Goal: Task Accomplishment & Management: Use online tool/utility

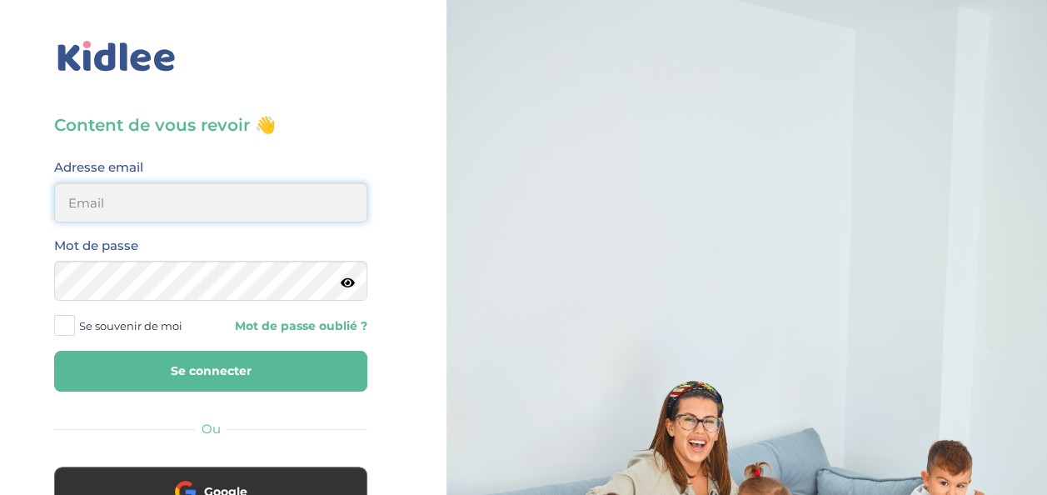
type input "[EMAIL_ADDRESS][DOMAIN_NAME]"
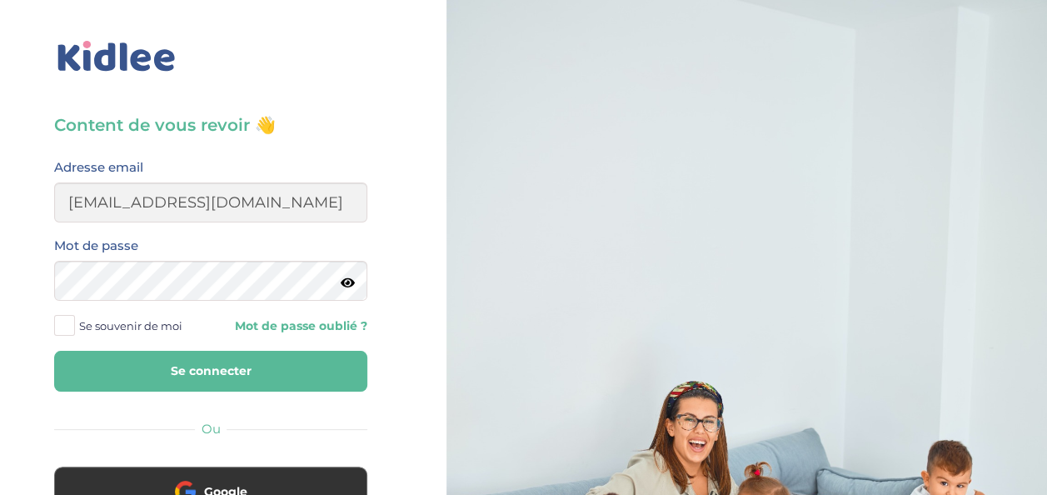
click at [233, 361] on button "Se connecter" at bounding box center [210, 371] width 313 height 41
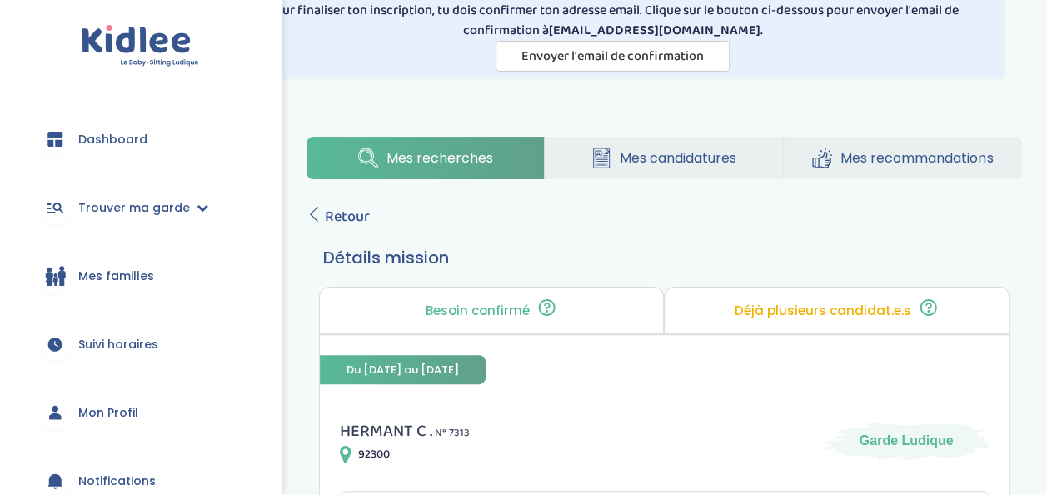
scroll to position [72, 0]
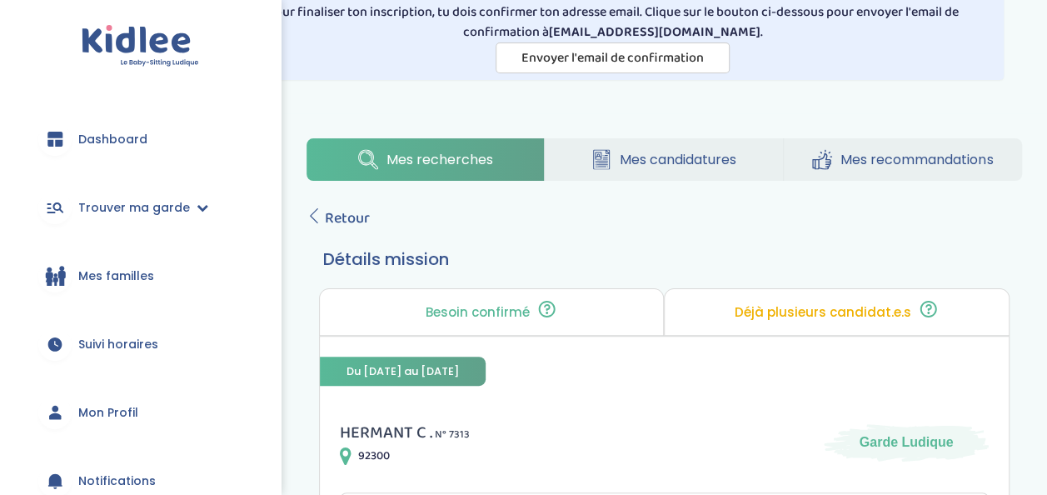
click at [658, 166] on span "Mes candidatures" at bounding box center [678, 159] width 117 height 21
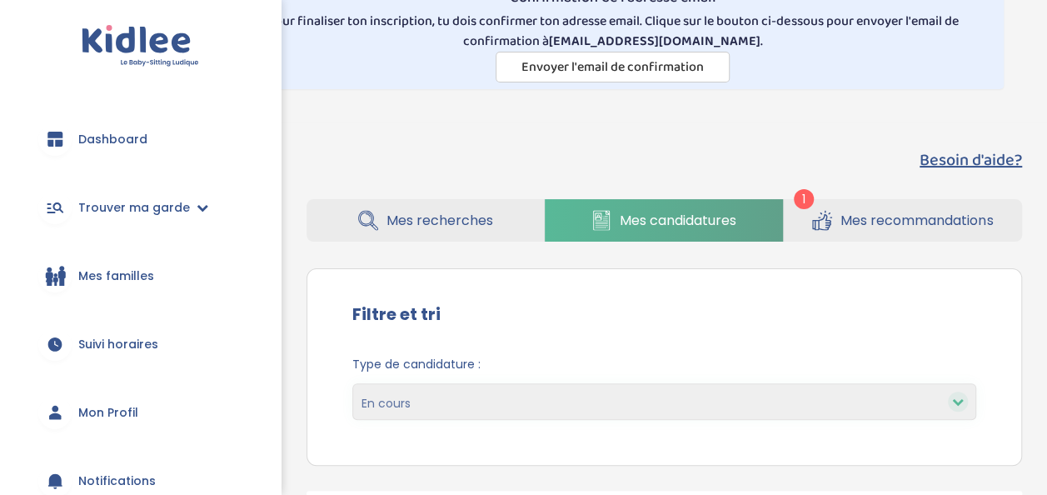
scroll to position [59, 0]
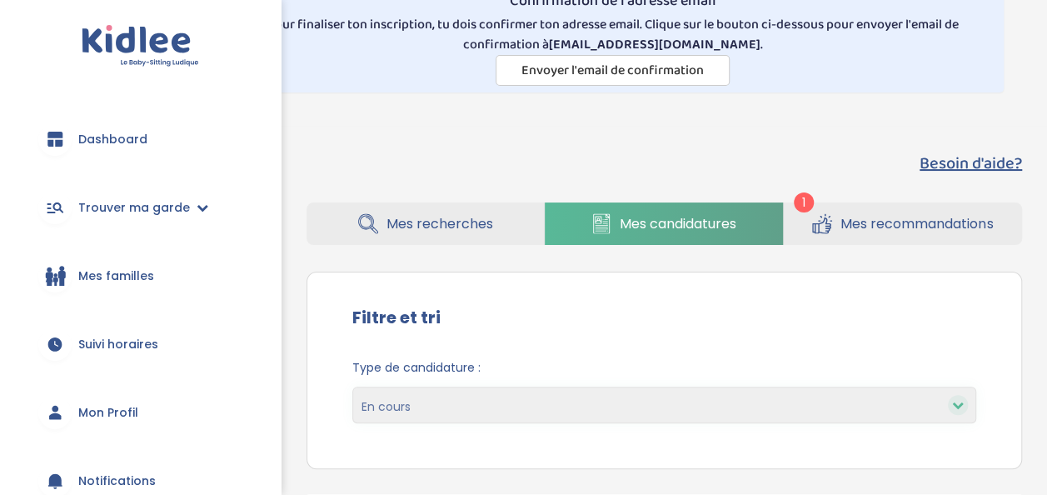
click at [805, 229] on link "Mes recommandations" at bounding box center [903, 223] width 238 height 42
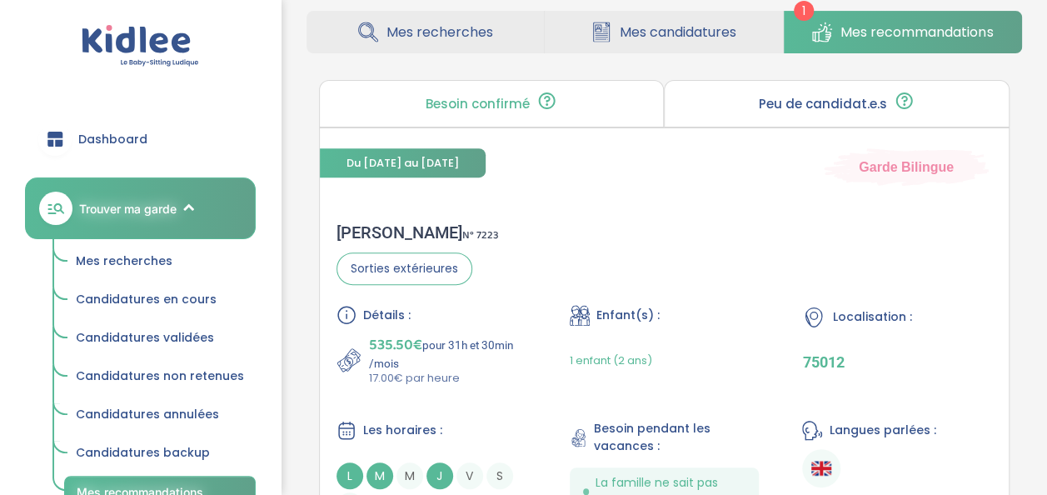
scroll to position [252, 0]
click at [466, 21] on span "Mes recherches" at bounding box center [439, 31] width 107 height 21
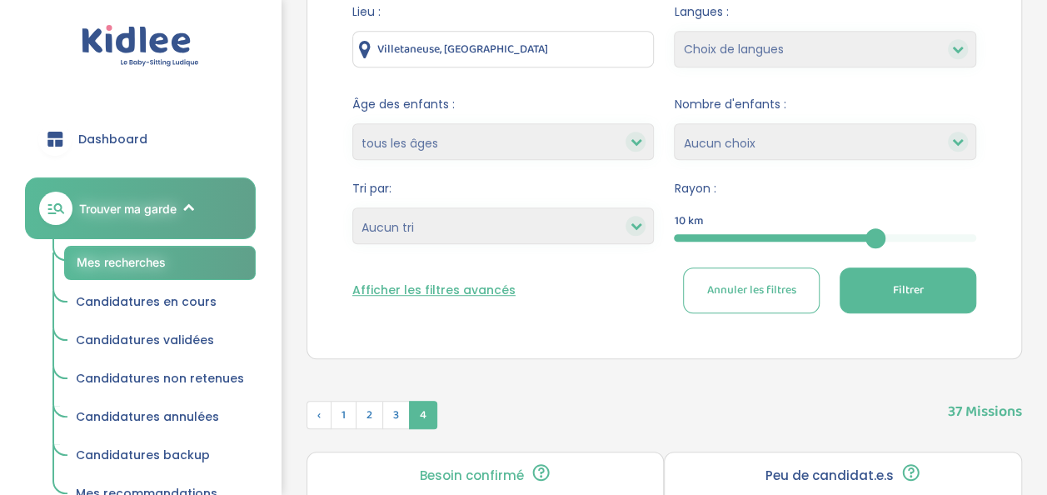
scroll to position [417, 0]
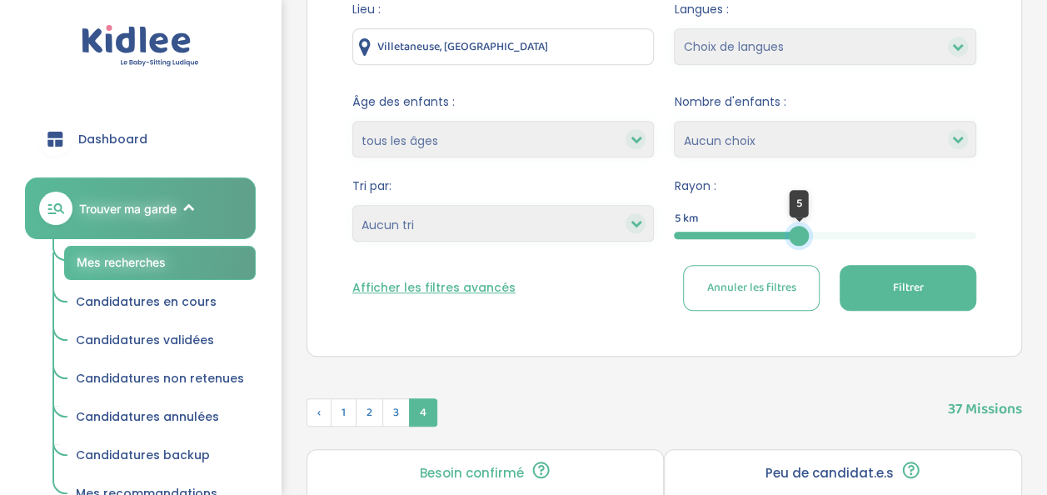
drag, startPoint x: 871, startPoint y: 237, endPoint x: 799, endPoint y: 252, distance: 74.0
click at [799, 252] on form "Lieu : Villetaneuse, France Langues : Choix de langues Allemand Anglais Arabe E…" at bounding box center [664, 156] width 624 height 310
click at [922, 298] on button "Filtrer" at bounding box center [908, 288] width 137 height 46
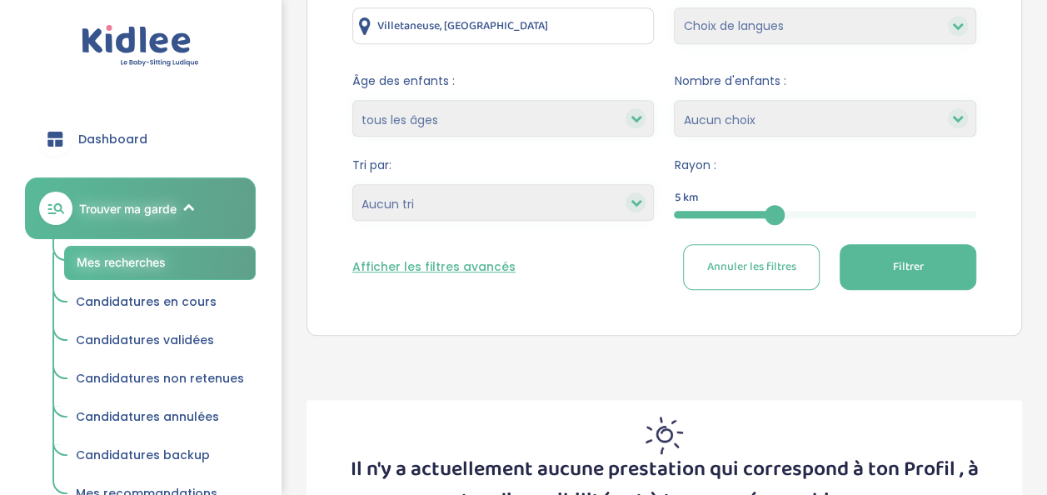
scroll to position [418, 0]
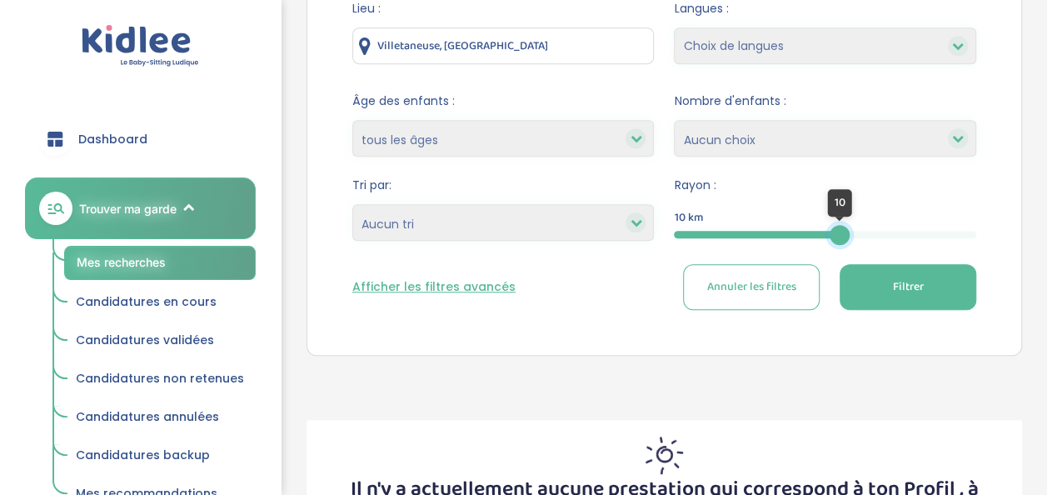
drag, startPoint x: 780, startPoint y: 227, endPoint x: 840, endPoint y: 227, distance: 59.1
click at [840, 227] on div at bounding box center [840, 235] width 20 height 20
click at [873, 272] on button "Filtrer" at bounding box center [908, 287] width 137 height 46
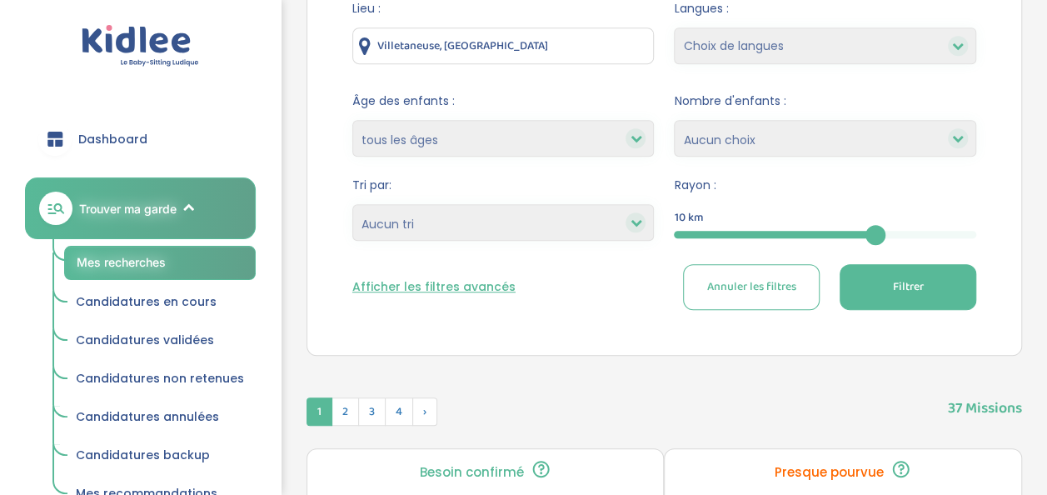
click at [826, 227] on div "10" at bounding box center [825, 234] width 302 height 19
click at [824, 232] on div at bounding box center [775, 234] width 202 height 7
click at [850, 232] on div "5" at bounding box center [825, 234] width 302 height 7
click at [850, 232] on div "10" at bounding box center [825, 234] width 302 height 7
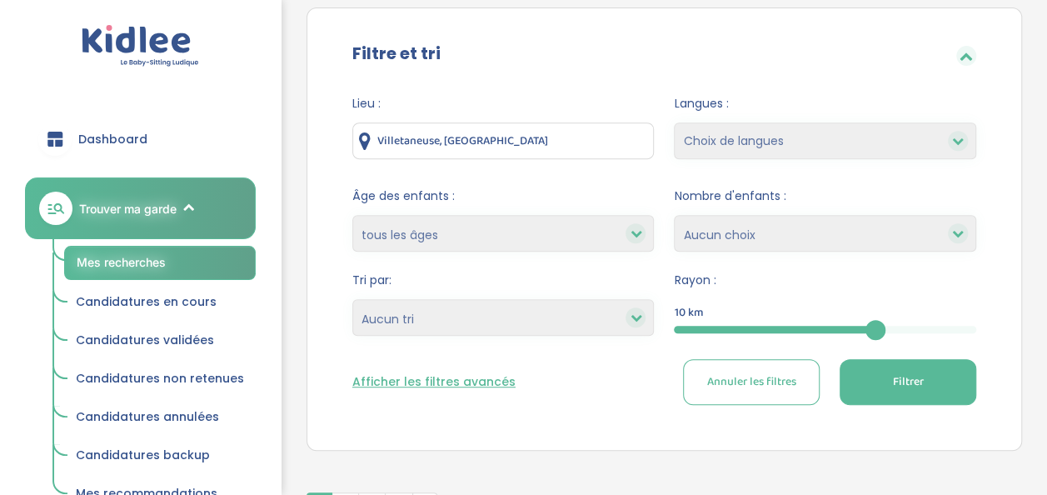
scroll to position [320, 0]
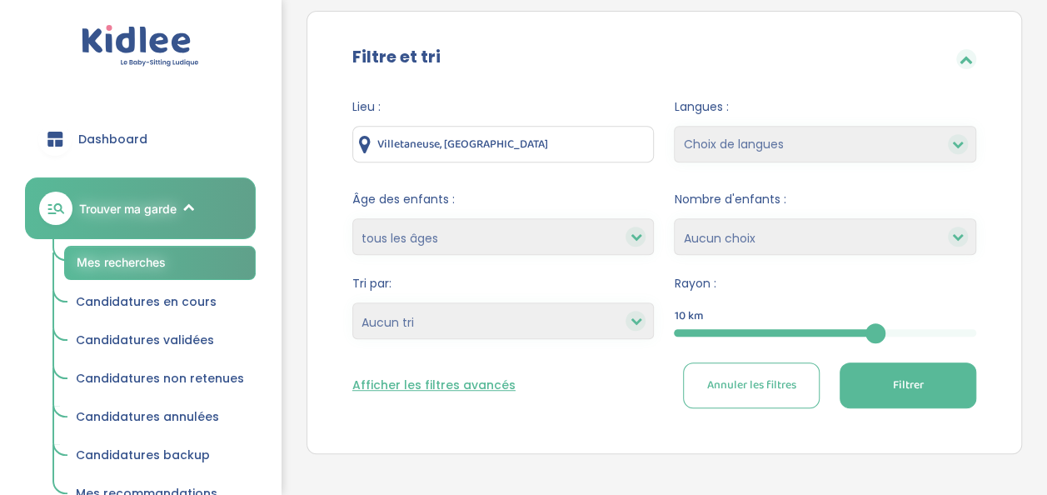
click at [406, 390] on button "Afficher les filtres avancés" at bounding box center [433, 384] width 163 height 17
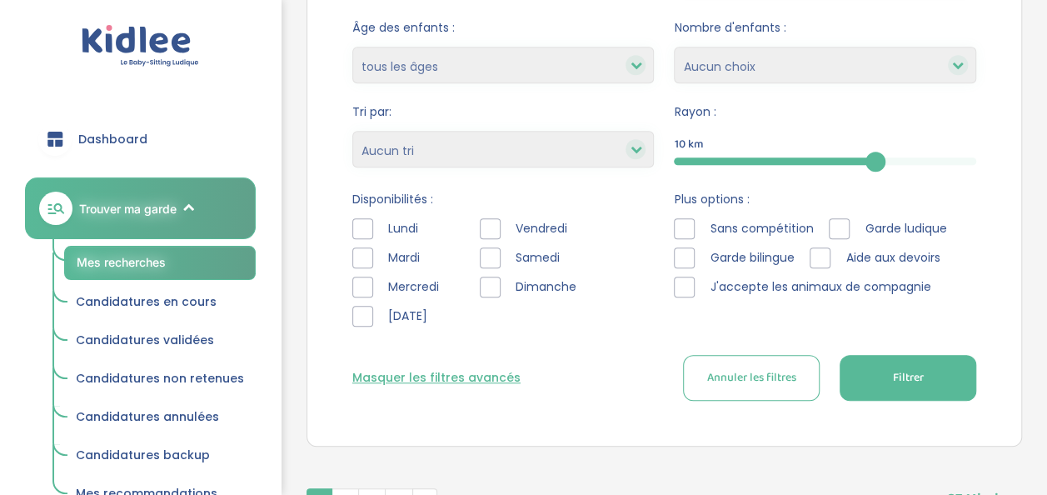
scroll to position [511, 0]
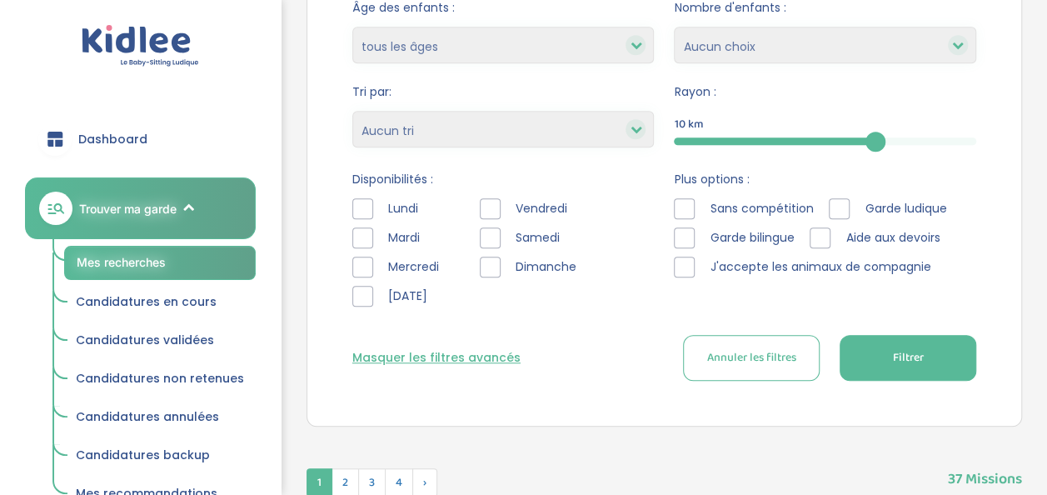
click at [456, 356] on button "Masquer les filtres avancés" at bounding box center [436, 357] width 168 height 17
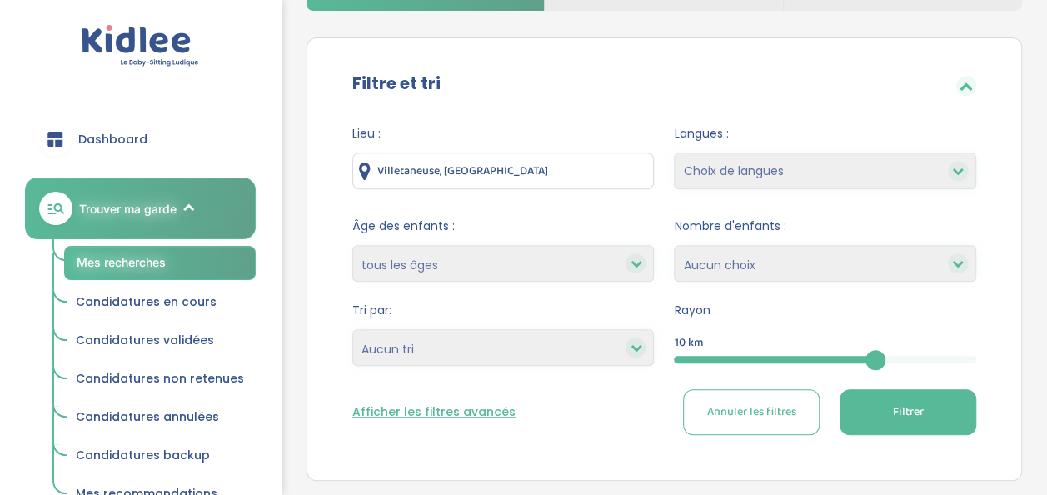
scroll to position [291, 0]
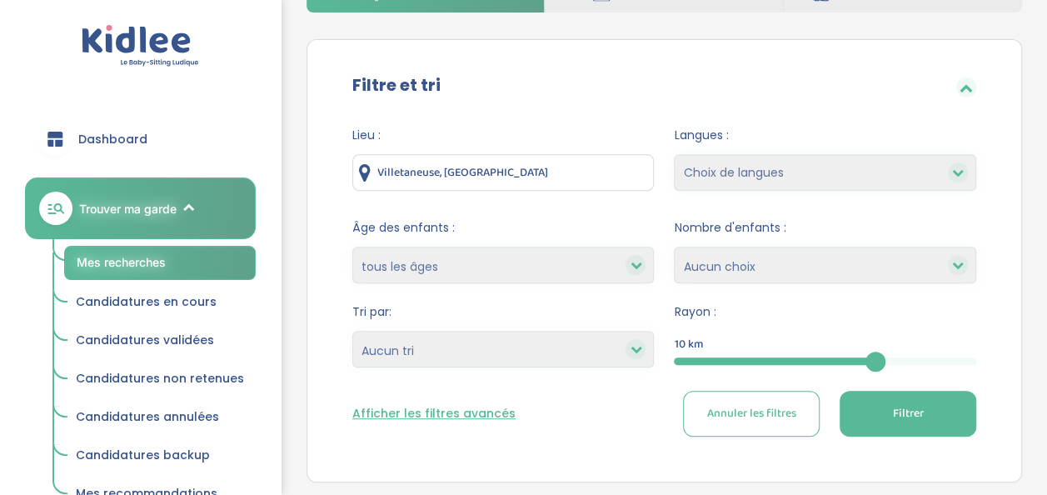
click at [758, 177] on select "Choix de langues Allemand Anglais Arabe Espagnol Grec Russe Français Coréen" at bounding box center [825, 172] width 302 height 37
click at [715, 97] on div "Filtre et tri" at bounding box center [664, 87] width 674 height 54
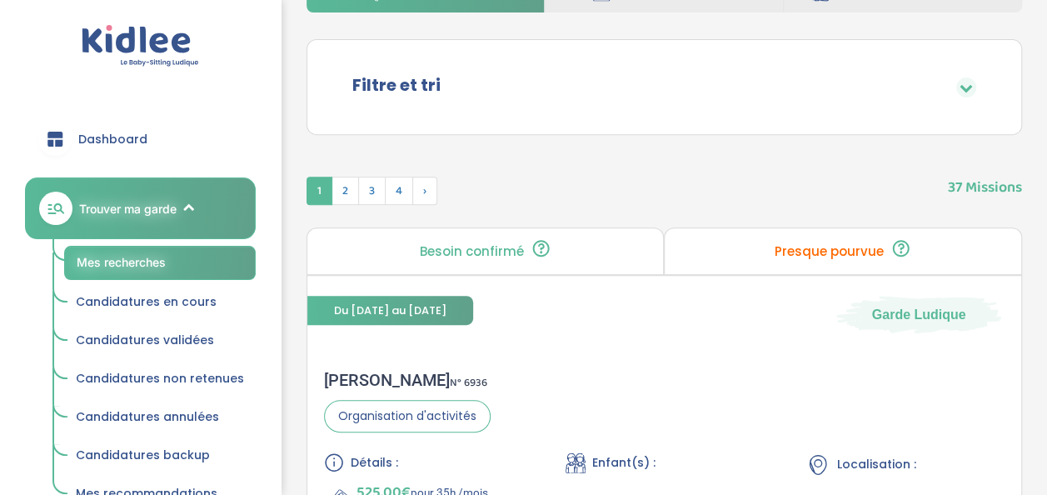
click at [771, 67] on div "Filtre et tri" at bounding box center [664, 87] width 674 height 54
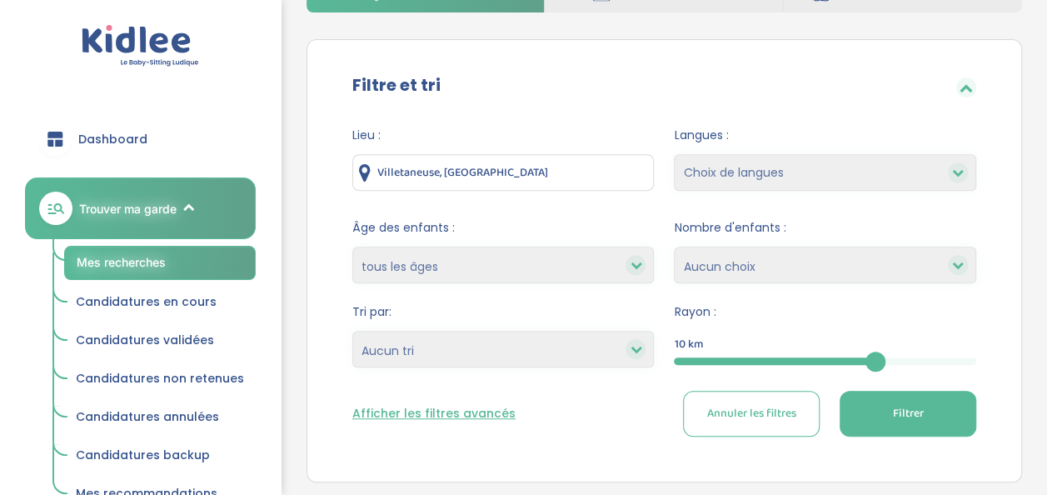
scroll to position [386, 0]
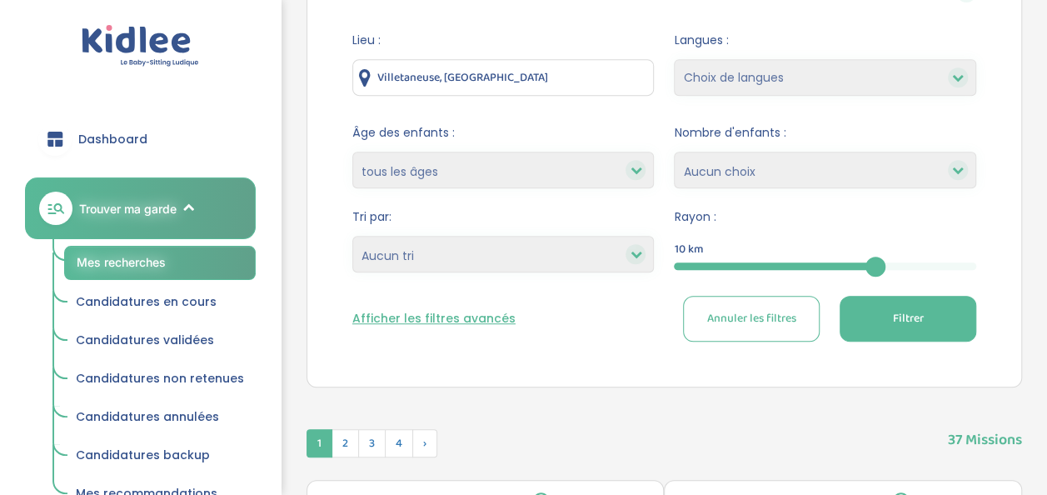
click at [528, 266] on select "Heures par semaine (croissant) Heures par semaine (décroissant) Date de démarra…" at bounding box center [503, 254] width 302 height 37
select select "salary_desc"
click at [352, 236] on select "Heures par semaine (croissant) Heures par semaine (décroissant) Date de démarra…" at bounding box center [503, 254] width 302 height 37
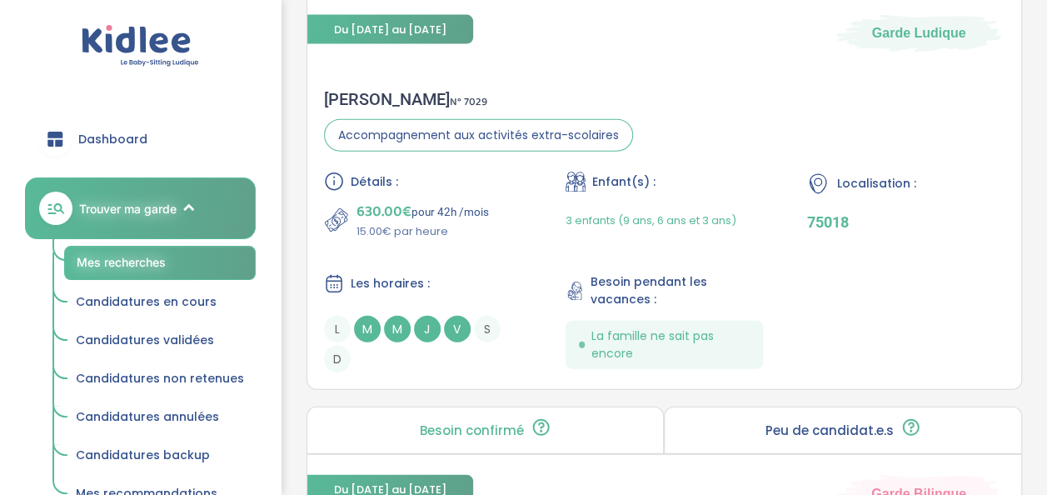
scroll to position [1821, 0]
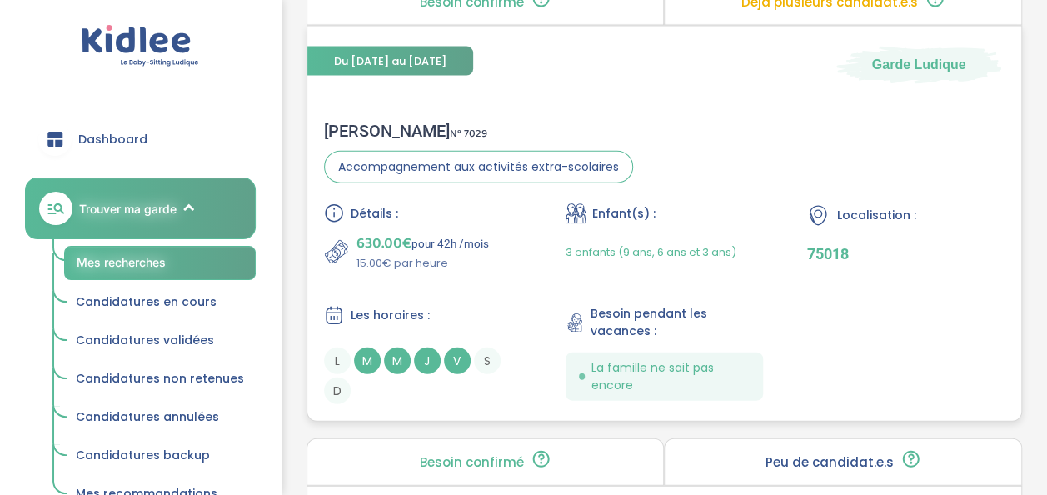
click at [505, 327] on div "Les horaires : L M M J V S D" at bounding box center [423, 354] width 198 height 99
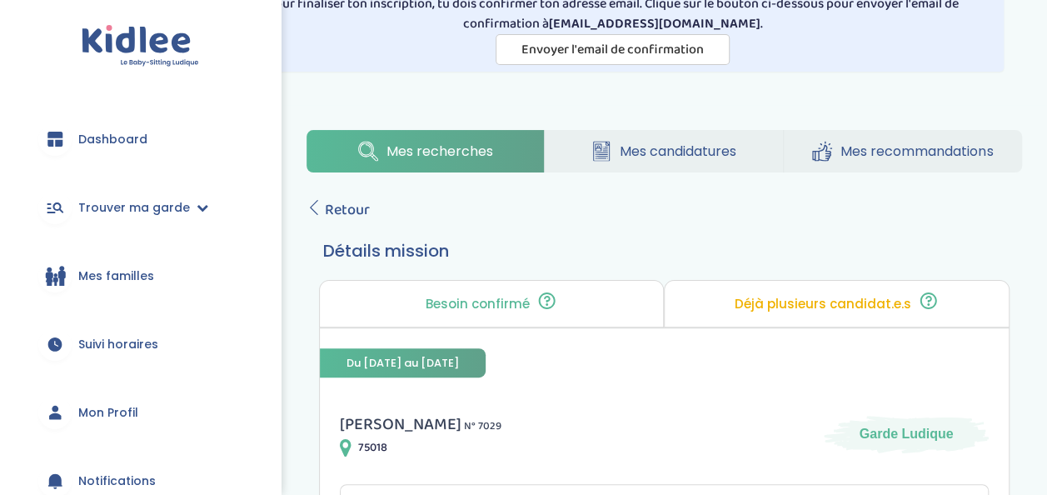
scroll to position [38, 0]
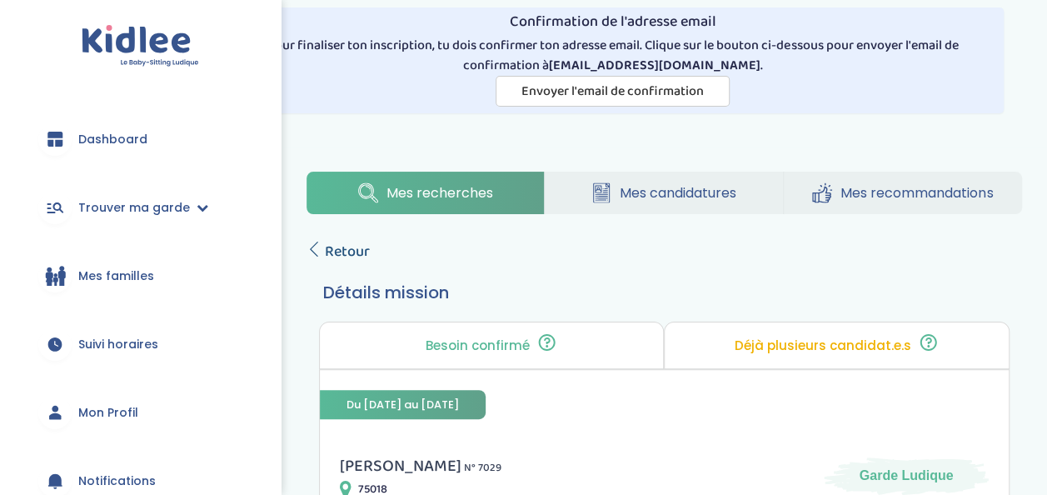
click at [335, 250] on span "Retour" at bounding box center [347, 251] width 45 height 23
